Goal: Find specific page/section: Find specific page/section

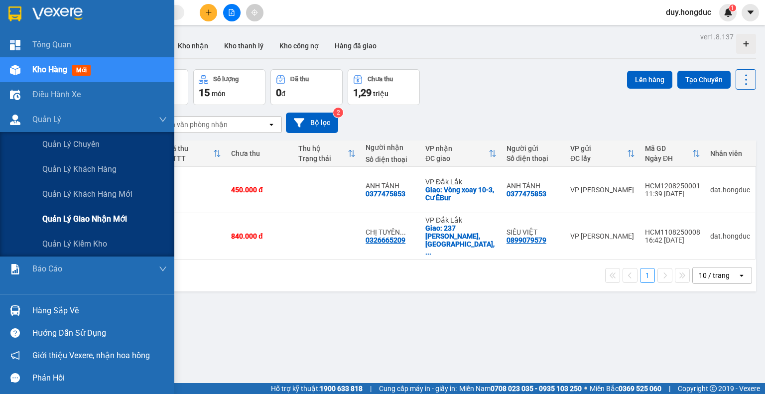
click at [64, 221] on span "Quản lý giao nhận mới" at bounding box center [84, 219] width 85 height 12
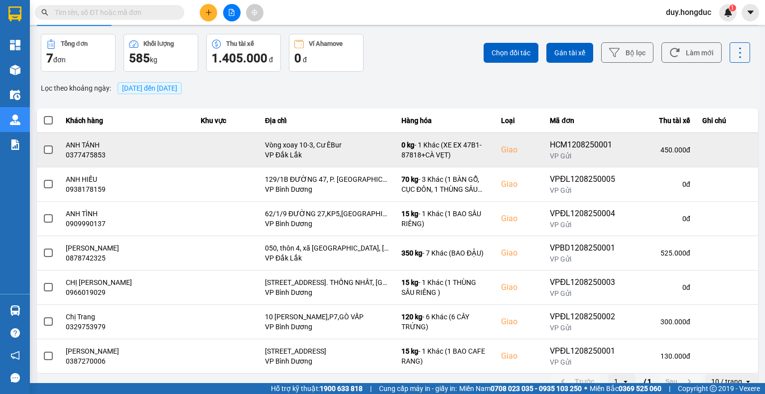
scroll to position [40, 0]
